Goal: Communication & Community: Answer question/provide support

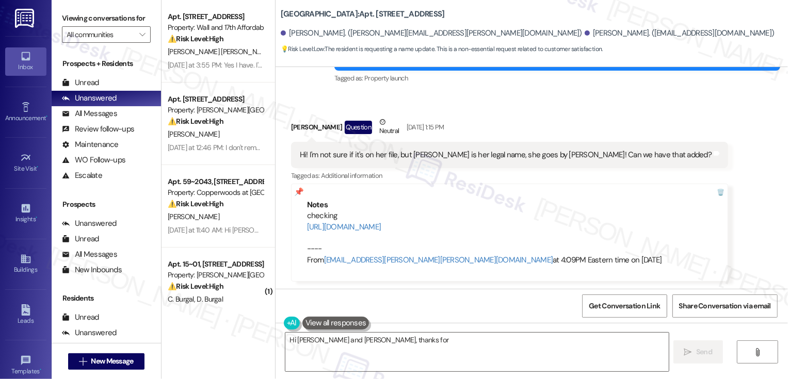
scroll to position [164, 0]
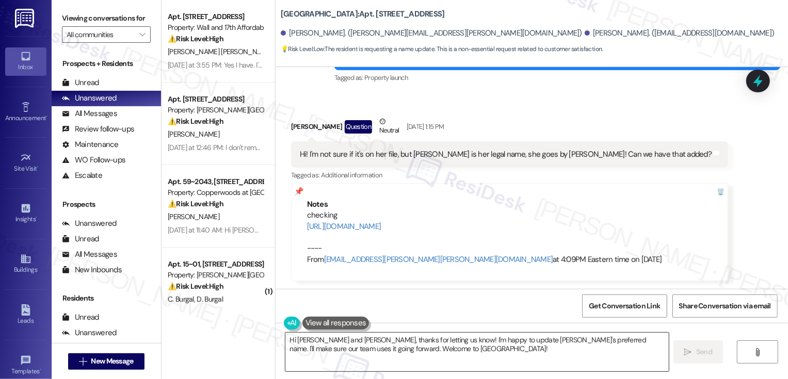
click at [332, 339] on textarea "Hi [PERSON_NAME] and [PERSON_NAME], thanks for letting us know! I'm happy to up…" at bounding box center [476, 352] width 383 height 39
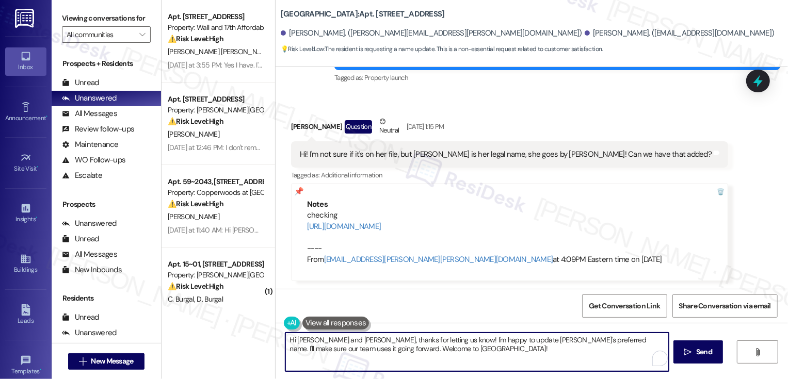
click at [538, 153] on div "Hi! I'm not sure if it's on her file, but [PERSON_NAME] is her legal name, she …" at bounding box center [506, 154] width 412 height 11
click at [538, 153] on div "Hi! I'm not sure if it's on her file, but Hayden is her legal name, she goes by…" at bounding box center [506, 154] width 412 height 11
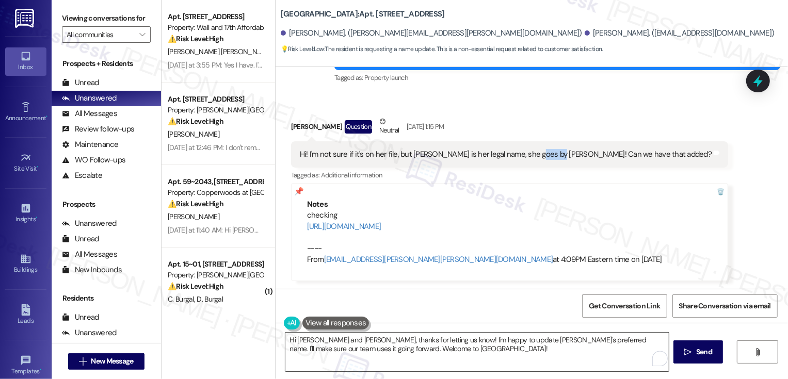
click at [336, 341] on textarea "Hi Brooke and Hayden, thanks for letting us know! I'm happy to update Haylee's …" at bounding box center [476, 352] width 383 height 39
paste textarea "lee"
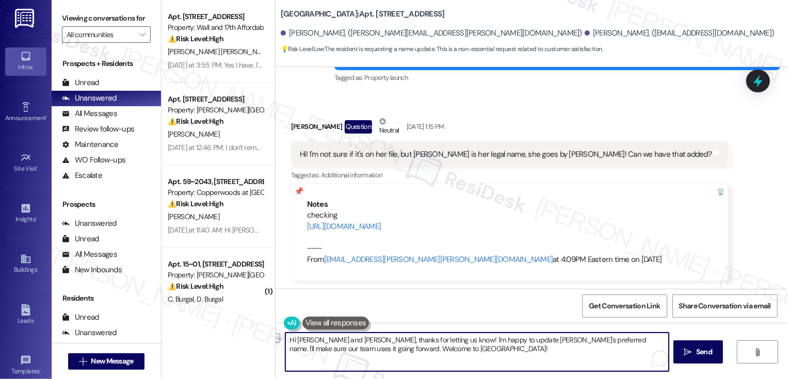
drag, startPoint x: 348, startPoint y: 340, endPoint x: 424, endPoint y: 341, distance: 75.4
click at [424, 341] on textarea "Hi Brooke and Haylee, thanks for letting us know! I'm happy to update Haylee's …" at bounding box center [476, 352] width 383 height 39
click at [439, 353] on textarea "Hi Brooke and Haylee, thanks for letting us know! I'm happy to update Haylee's …" at bounding box center [476, 352] width 383 height 39
click at [560, 354] on textarea "Hi Brooke and Haylee, thanks for letting us know! I'm happy to update Haylee's …" at bounding box center [476, 352] width 383 height 39
drag, startPoint x: 564, startPoint y: 337, endPoint x: 579, endPoint y: 359, distance: 26.6
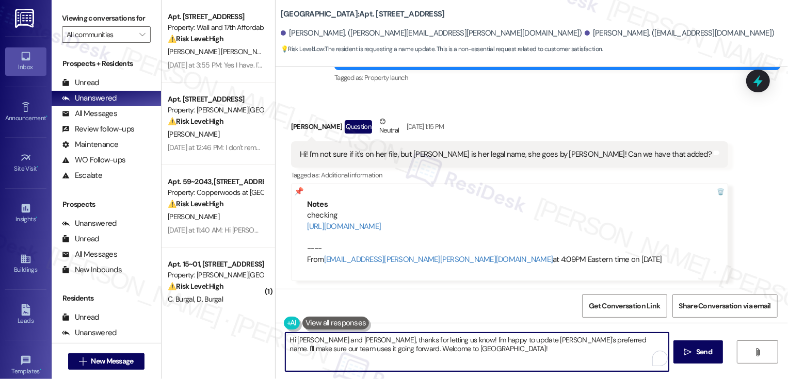
click at [579, 359] on textarea "Hi Brooke and Haylee, thanks for letting us know! I'm happy to update Haylee's …" at bounding box center [476, 352] width 383 height 39
click at [569, 356] on textarea "Hi Brooke and Haylee, thanks for letting us know! I'm happy to update Haylee's …" at bounding box center [476, 352] width 383 height 39
type textarea "Hi Brooke and Haylee, thanks for letting us know! I'm happy to update Haylee's …"
click at [696, 352] on span "Send" at bounding box center [704, 352] width 16 height 11
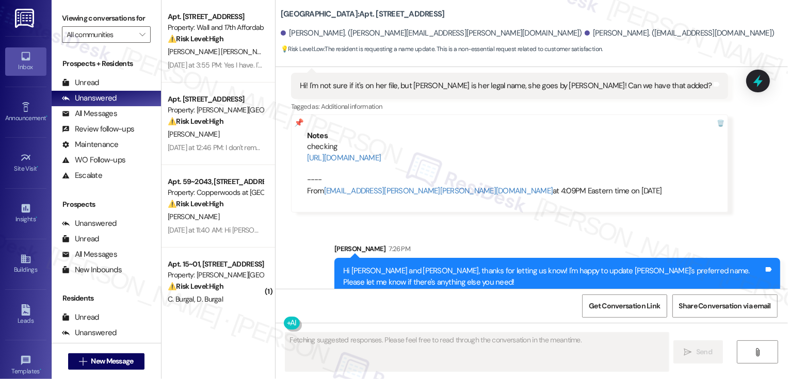
scroll to position [247, 0]
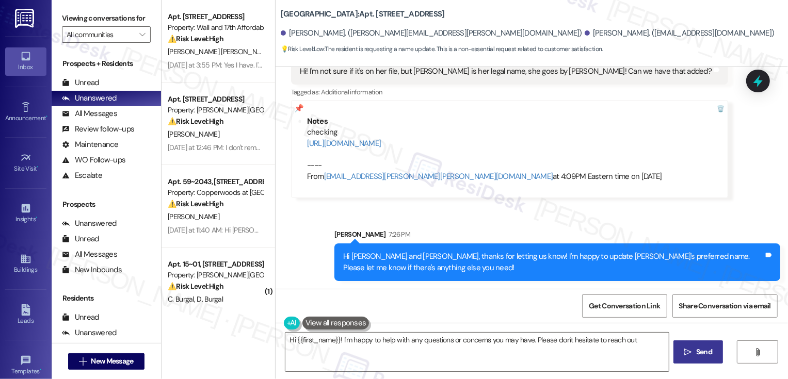
type textarea "Hi {{first_name}}! I'm happy to help with any questions or concerns you may hav…"
